Goal: Task Accomplishment & Management: Manage account settings

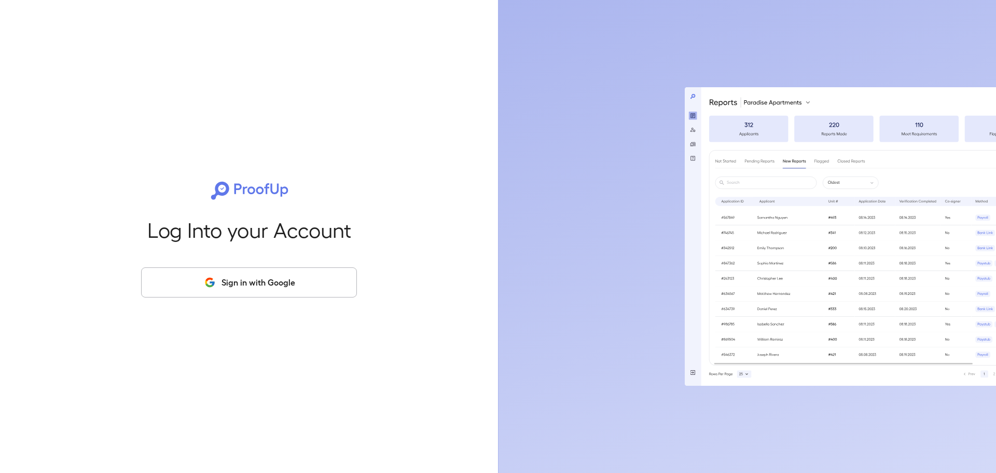
click at [226, 275] on button "Sign in with Google" at bounding box center [249, 282] width 216 height 30
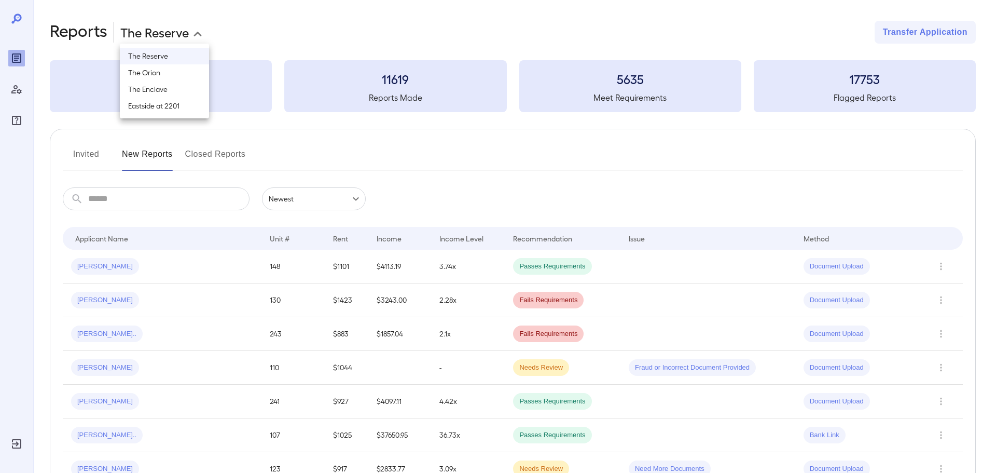
click at [183, 34] on body "**********" at bounding box center [498, 236] width 996 height 473
click at [167, 57] on li "The Reserve" at bounding box center [164, 56] width 89 height 17
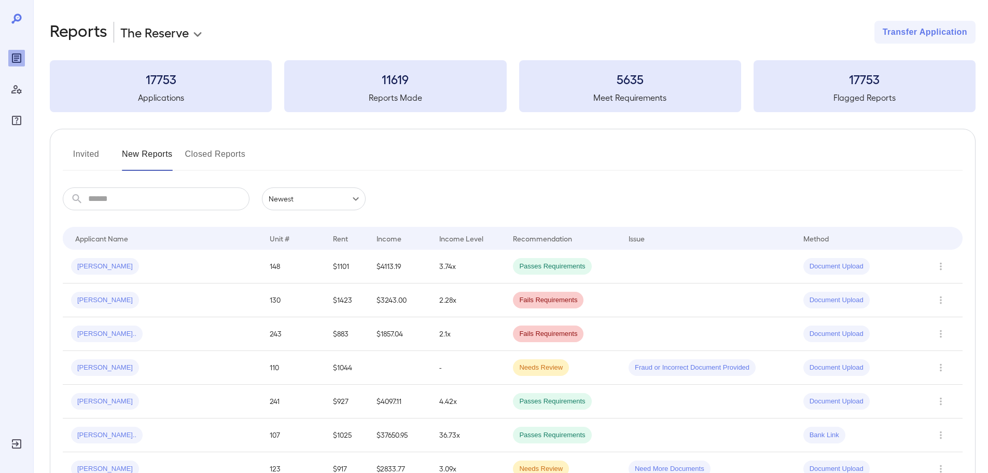
click at [90, 153] on button "Invited" at bounding box center [86, 158] width 47 height 25
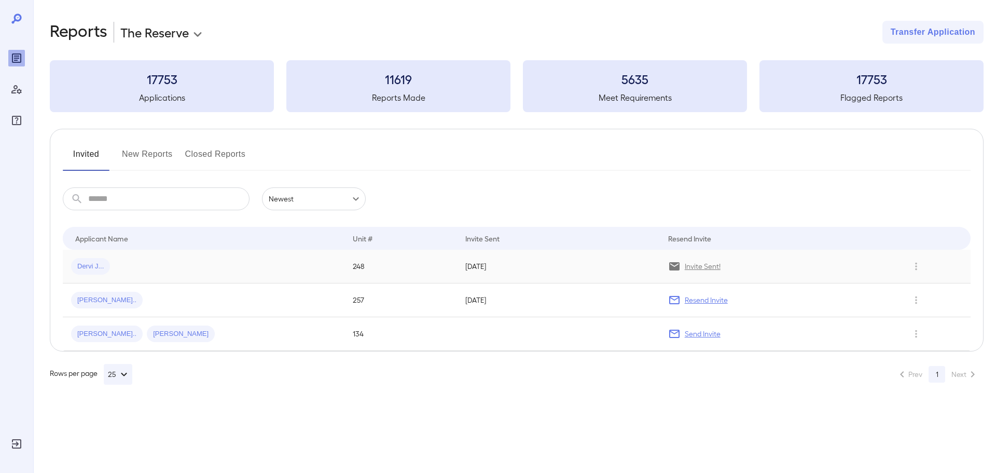
click at [188, 264] on div "Dervi J..." at bounding box center [203, 266] width 265 height 17
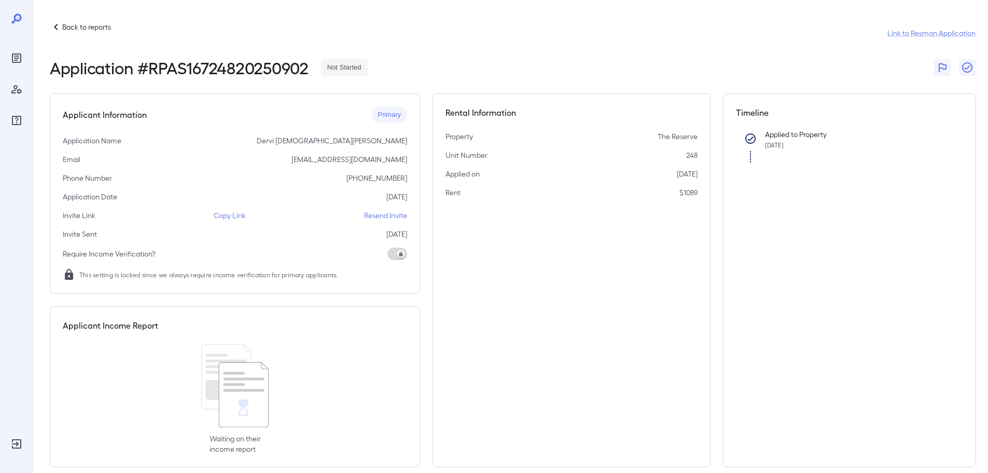
click at [226, 219] on p "Copy Link" at bounding box center [230, 215] width 32 height 10
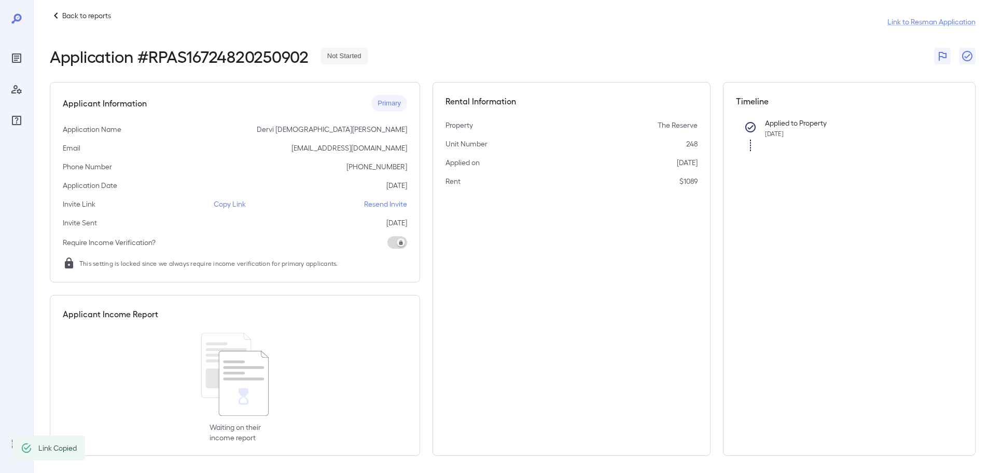
scroll to position [15, 0]
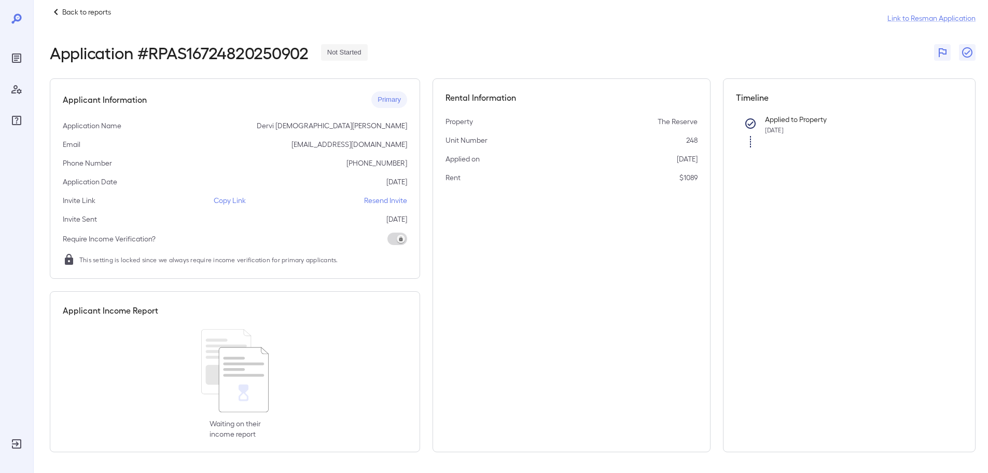
click at [216, 204] on p "Copy Link" at bounding box center [230, 200] width 32 height 10
